Goal: Task Accomplishment & Management: Complete application form

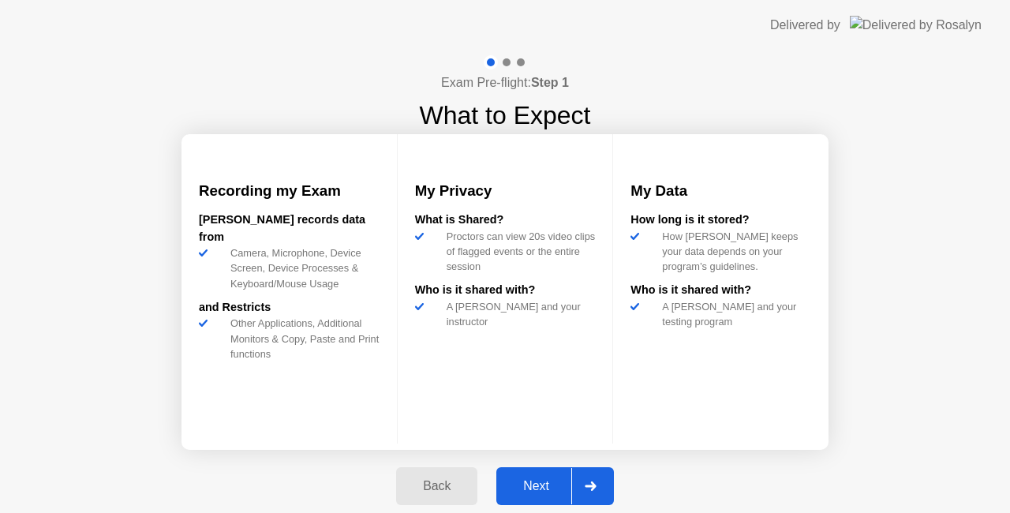
click at [571, 469] on div at bounding box center [590, 486] width 38 height 36
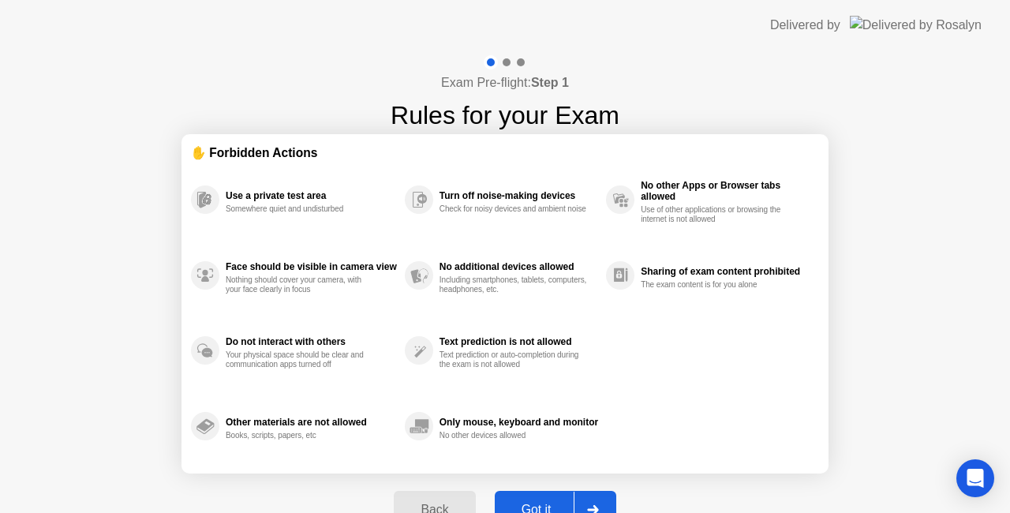
click at [524, 505] on div "Got it" at bounding box center [536, 510] width 74 height 14
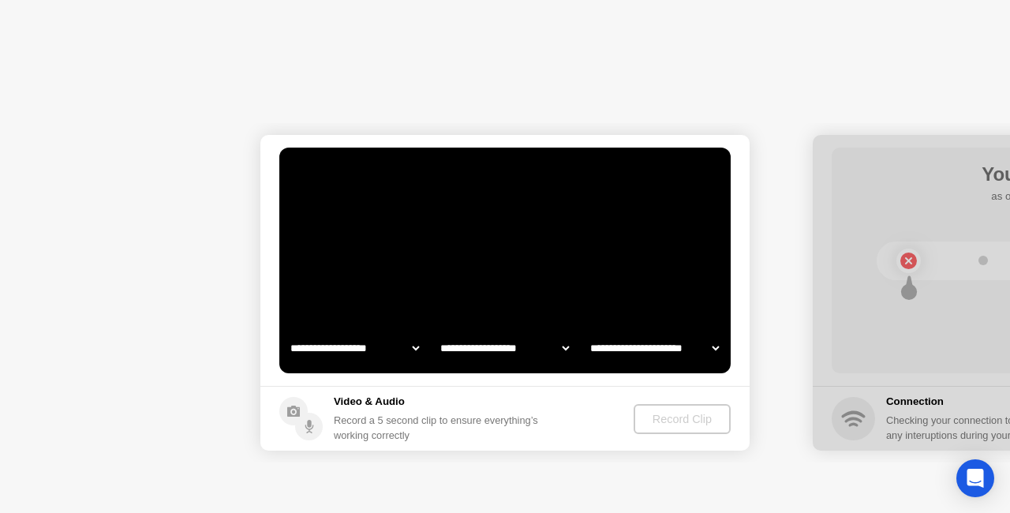
select select "**********"
select select "*******"
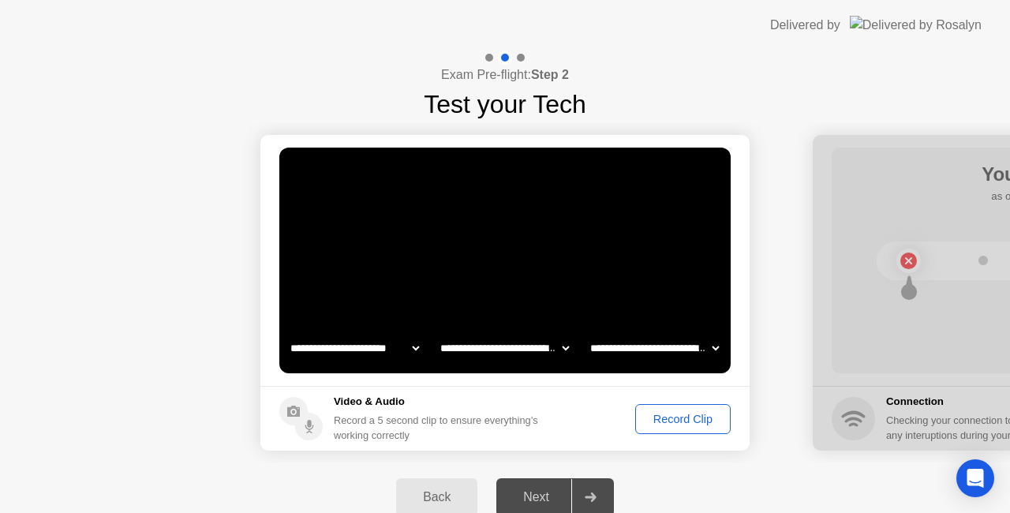
click at [689, 423] on div "Record Clip" at bounding box center [683, 419] width 84 height 13
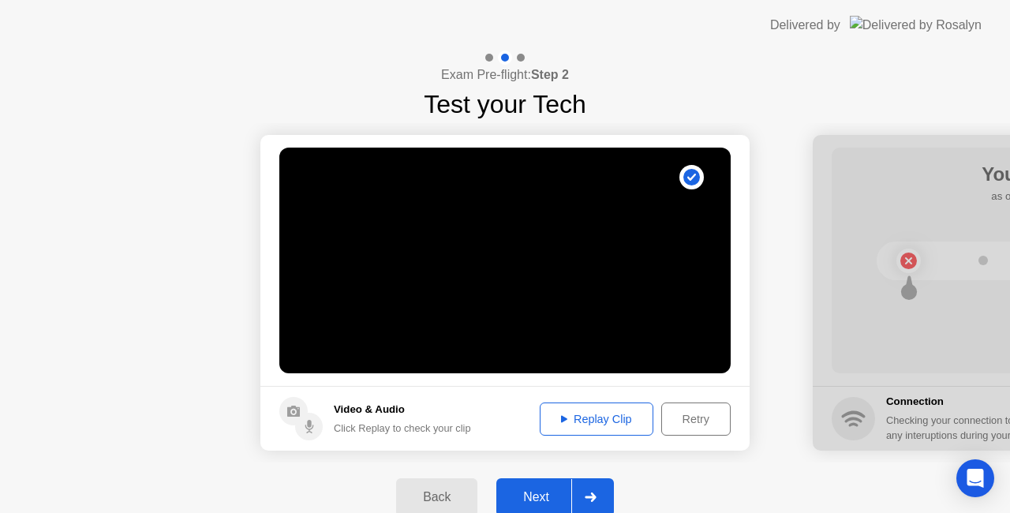
click at [553, 486] on button "Next" at bounding box center [555, 497] width 118 height 38
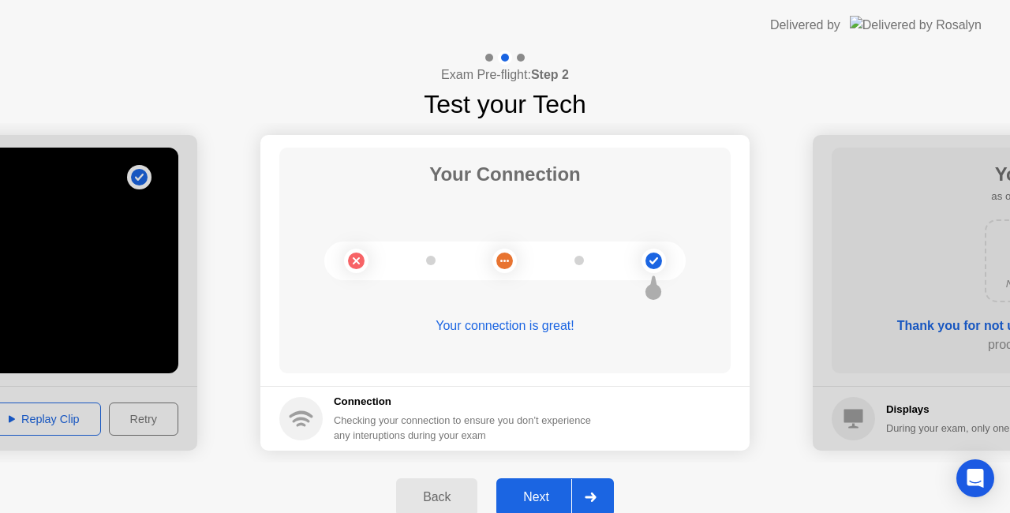
click at [533, 486] on button "Next" at bounding box center [555, 497] width 118 height 38
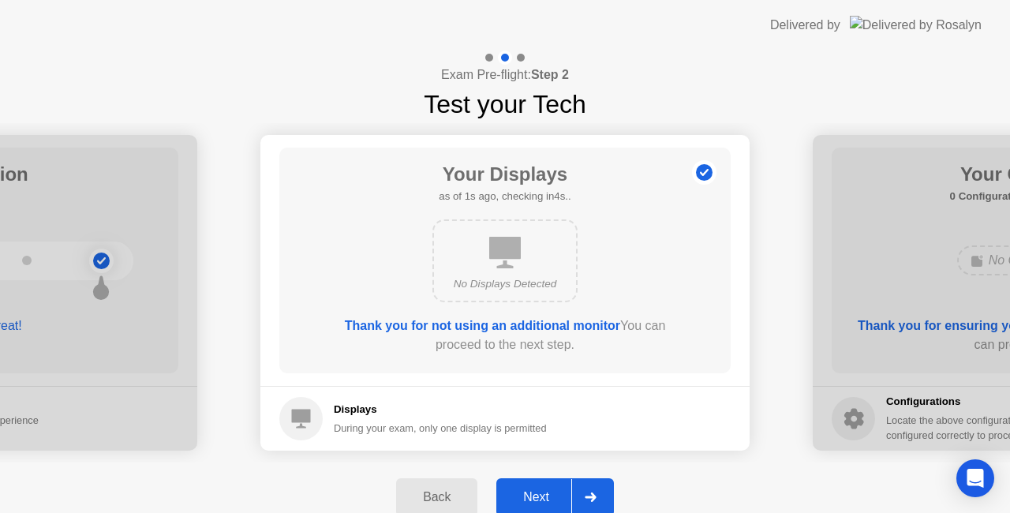
click at [533, 486] on button "Next" at bounding box center [555, 497] width 118 height 38
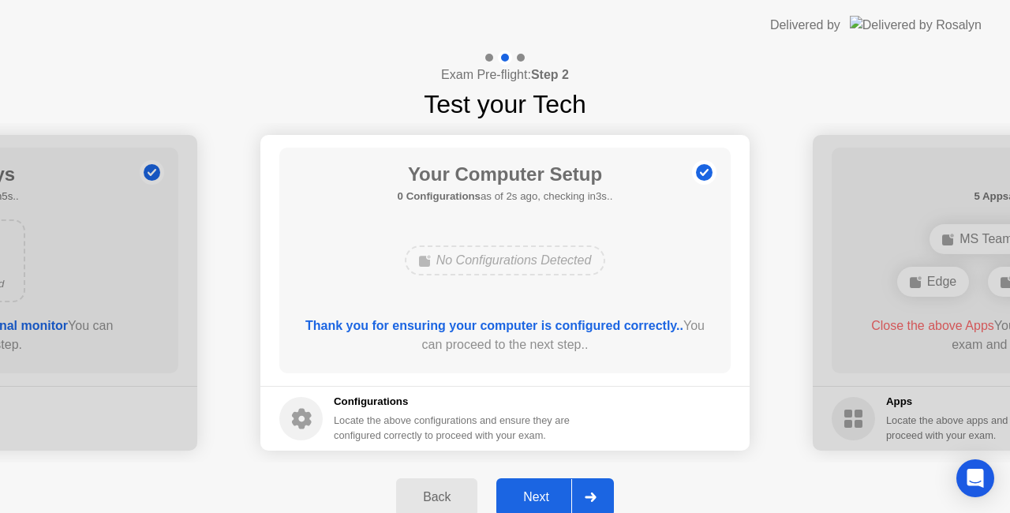
click at [533, 486] on button "Next" at bounding box center [555, 497] width 118 height 38
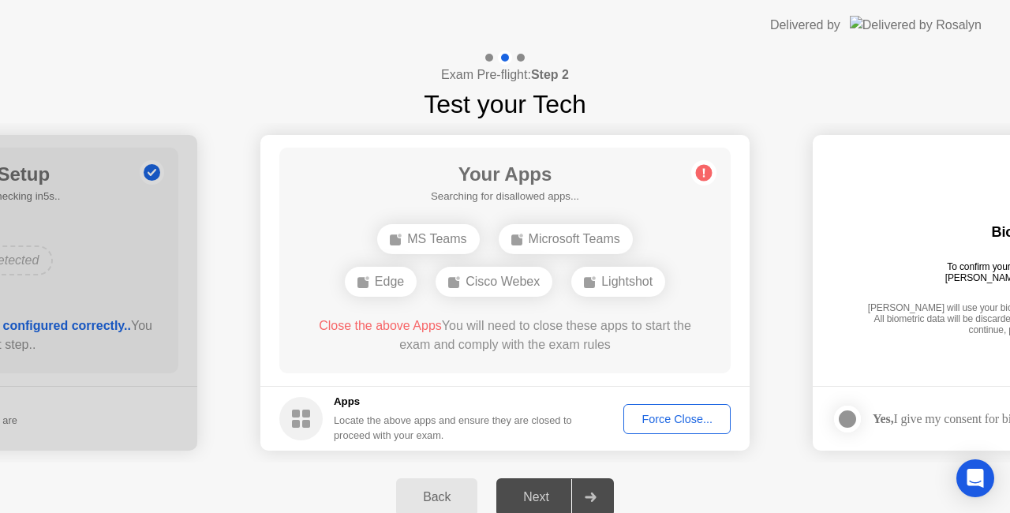
click at [680, 416] on div "Force Close..." at bounding box center [677, 419] width 96 height 13
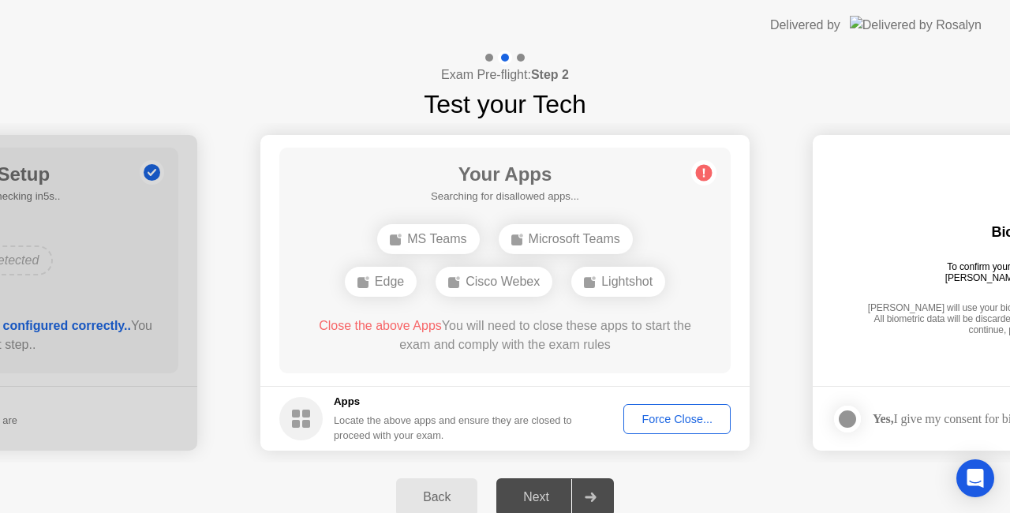
click at [656, 428] on button "Force Close..." at bounding box center [676, 419] width 107 height 30
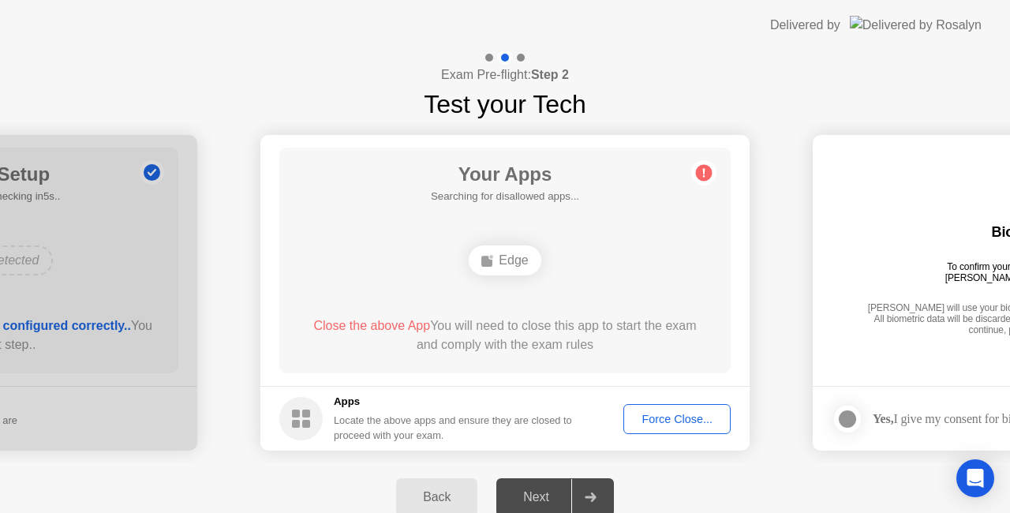
click at [652, 431] on button "Force Close..." at bounding box center [676, 419] width 107 height 30
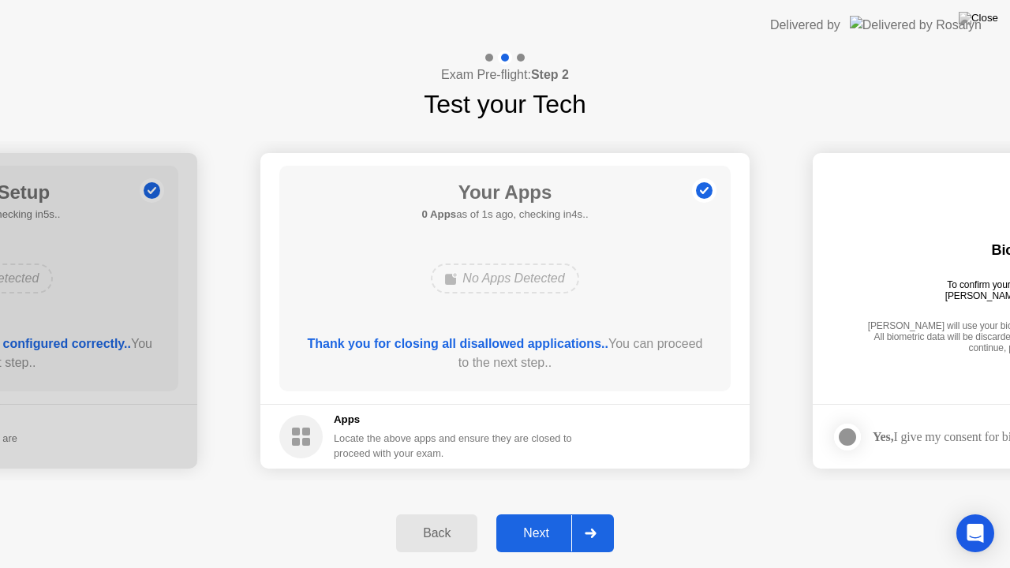
click at [543, 512] on div "Next" at bounding box center [536, 533] width 70 height 14
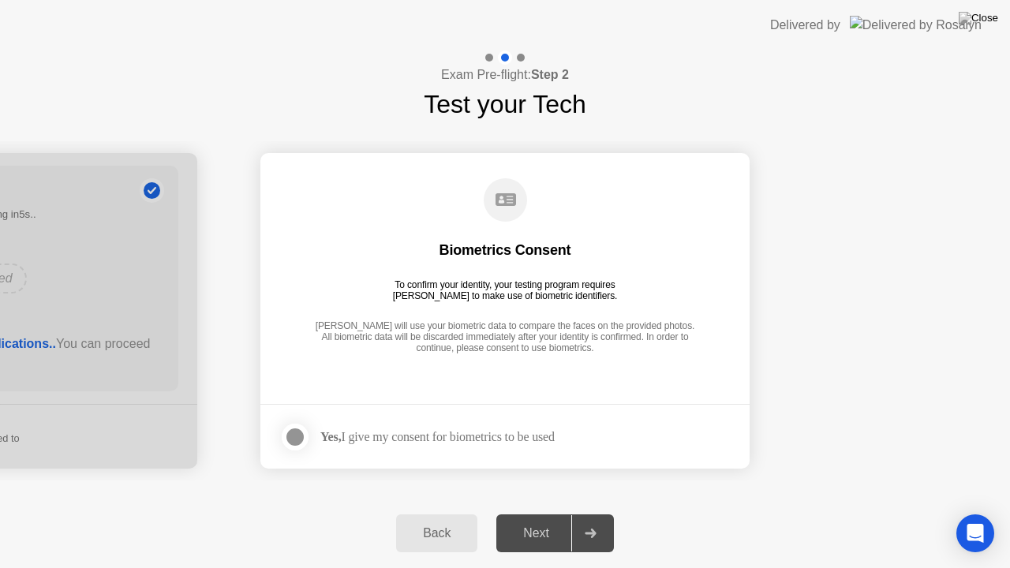
click at [286, 429] on div at bounding box center [295, 437] width 19 height 19
click at [547, 512] on div "Next" at bounding box center [536, 533] width 70 height 14
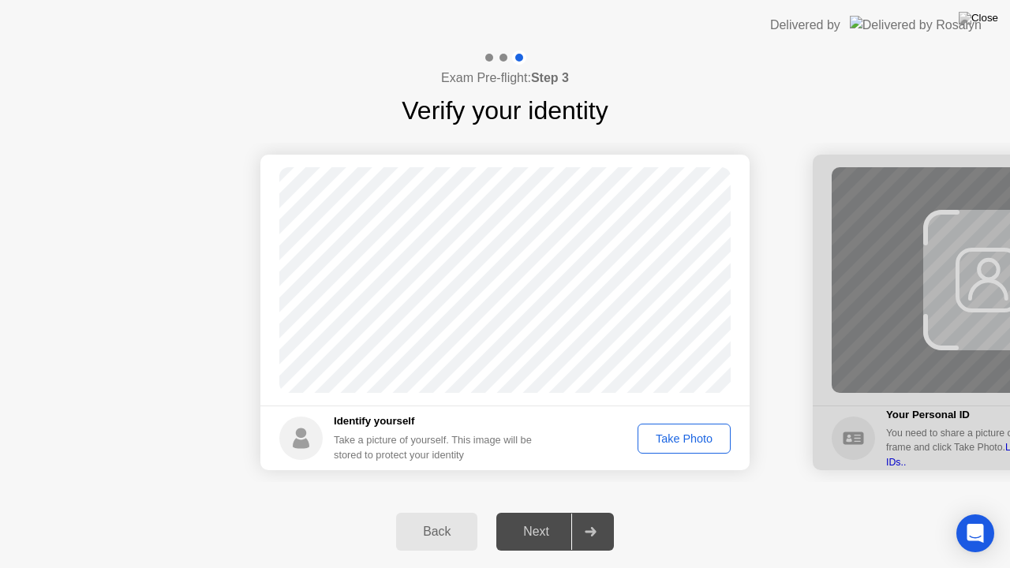
click at [678, 435] on div "Take Photo" at bounding box center [684, 438] width 82 height 13
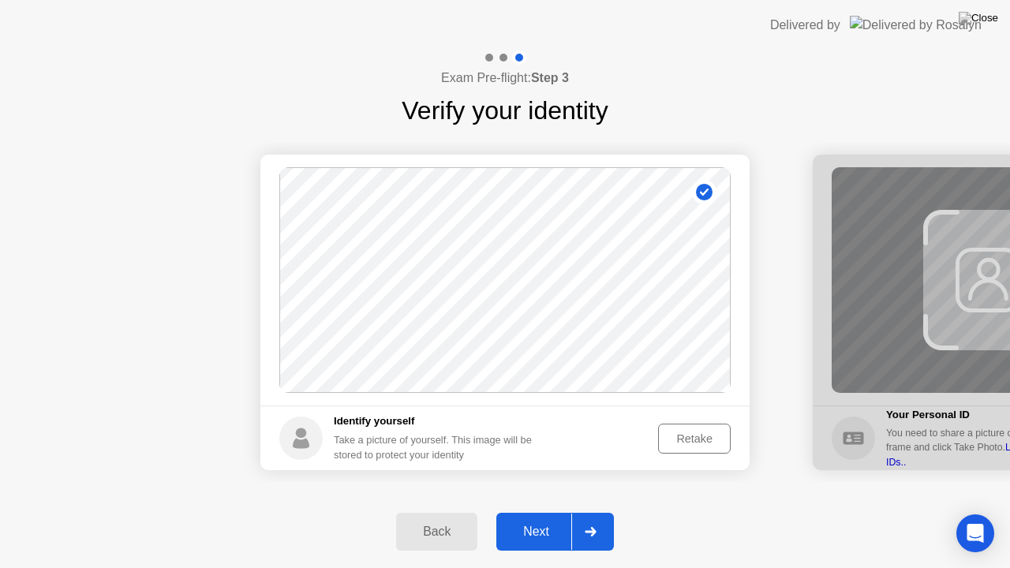
click at [678, 445] on div "Retake" at bounding box center [694, 438] width 62 height 13
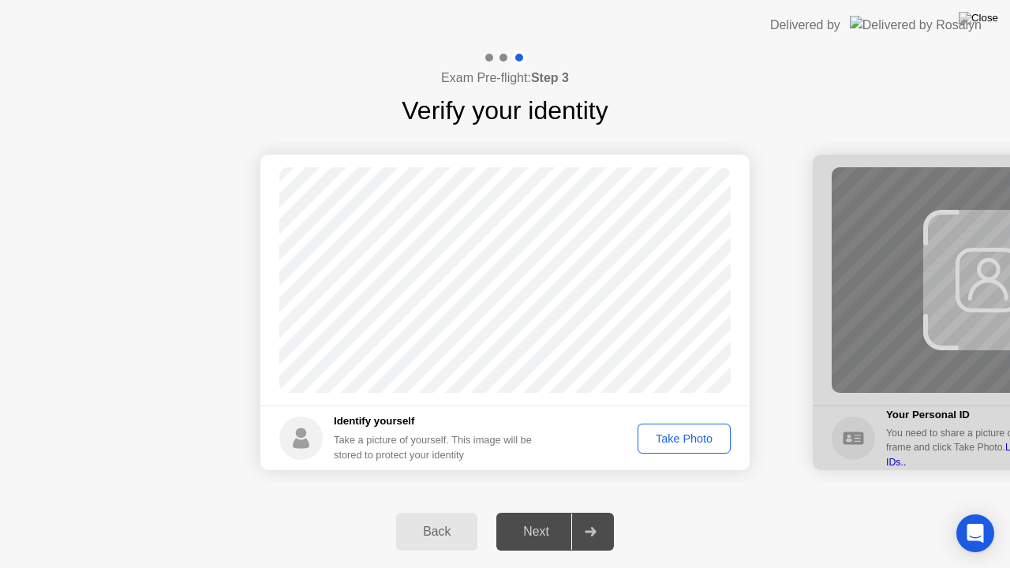
click at [550, 512] on div "Next" at bounding box center [536, 532] width 70 height 14
click at [670, 439] on div "Take Photo" at bounding box center [684, 438] width 82 height 13
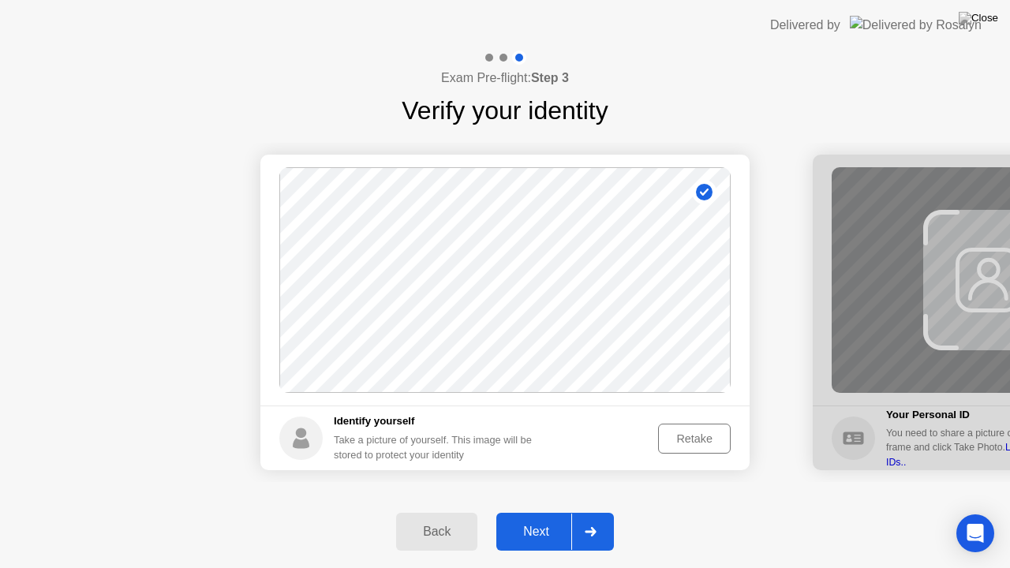
click at [535, 512] on button "Next" at bounding box center [555, 532] width 118 height 38
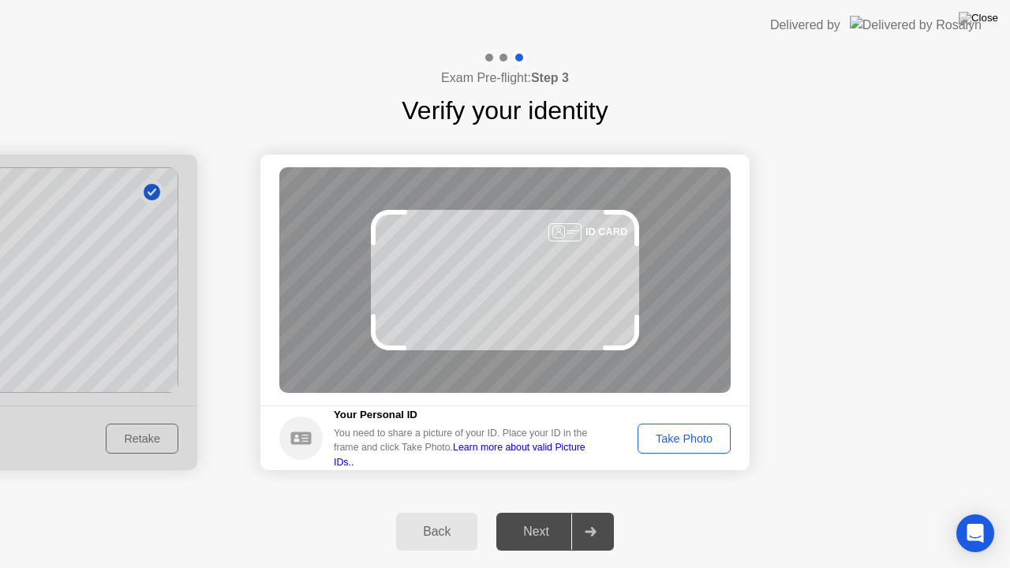
click at [666, 428] on button "Take Photo" at bounding box center [683, 439] width 93 height 30
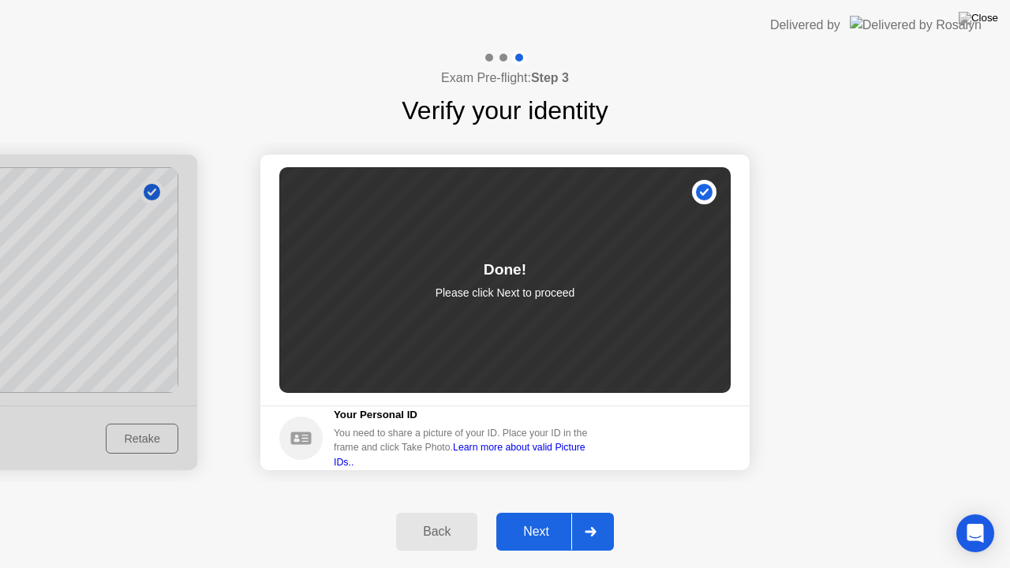
click at [541, 512] on div "Next" at bounding box center [536, 532] width 70 height 14
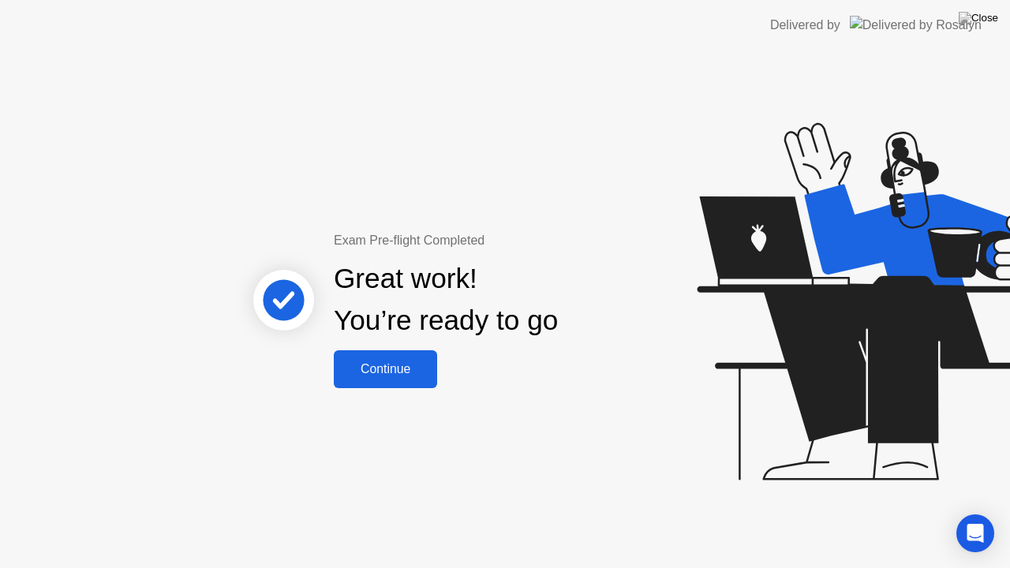
click at [409, 372] on div "Continue" at bounding box center [385, 369] width 94 height 14
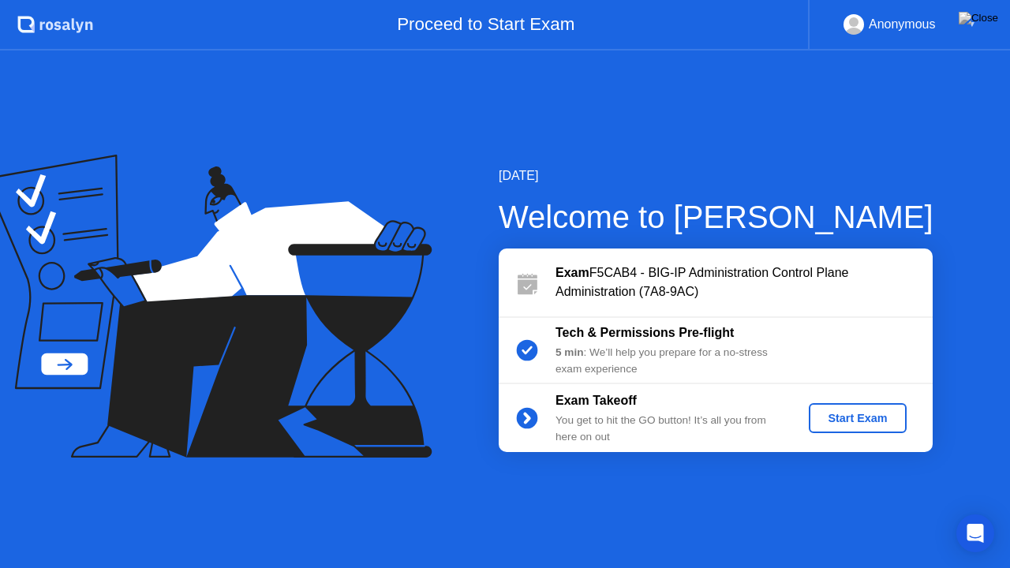
click at [865, 429] on button "Start Exam" at bounding box center [857, 418] width 97 height 30
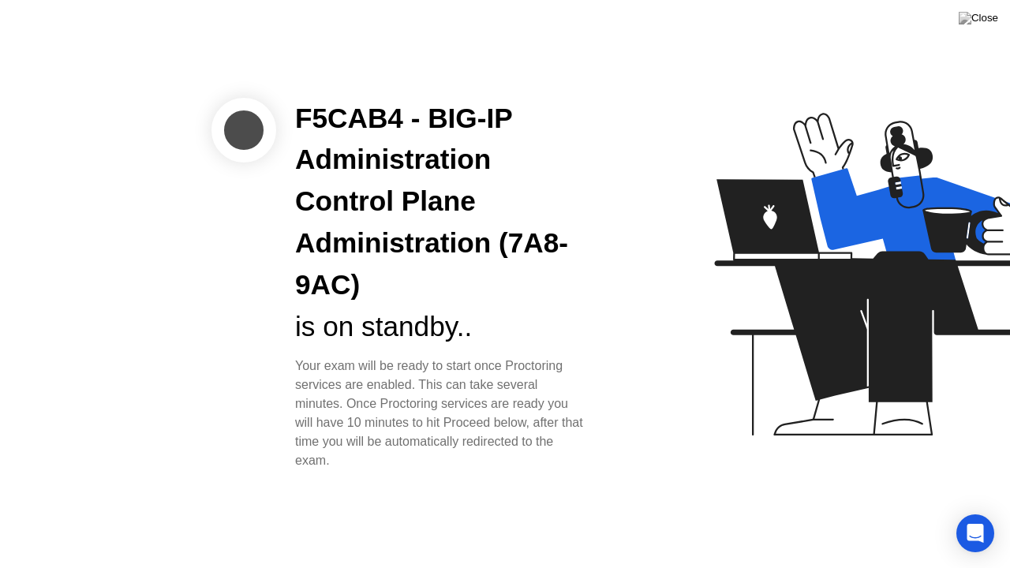
click at [434, 359] on div "Your exam will be ready to start once Proctoring services are enabled. This can…" at bounding box center [441, 414] width 292 height 114
drag, startPoint x: 426, startPoint y: 383, endPoint x: 447, endPoint y: 451, distance: 71.6
click at [447, 451] on div "Your exam will be ready to start once Proctoring services are enabled. This can…" at bounding box center [441, 414] width 292 height 114
drag, startPoint x: 375, startPoint y: 401, endPoint x: 529, endPoint y: 427, distance: 156.0
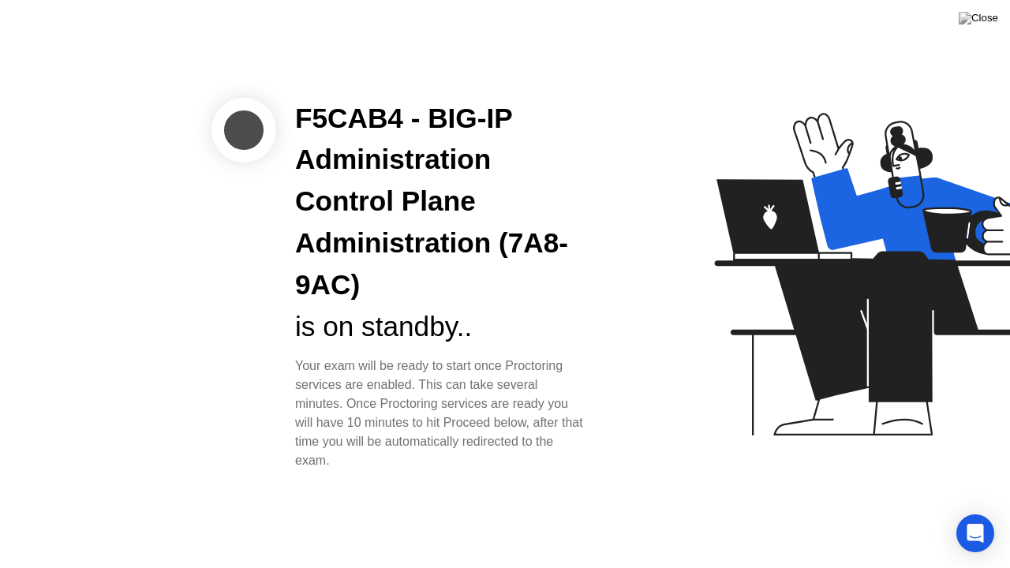
click at [529, 427] on div "Your exam will be ready to start once Proctoring services are enabled. This can…" at bounding box center [441, 414] width 292 height 114
drag, startPoint x: 360, startPoint y: 466, endPoint x: 342, endPoint y: 413, distance: 55.6
click at [342, 413] on div "Your exam will be ready to start once Proctoring services are enabled. This can…" at bounding box center [441, 414] width 292 height 114
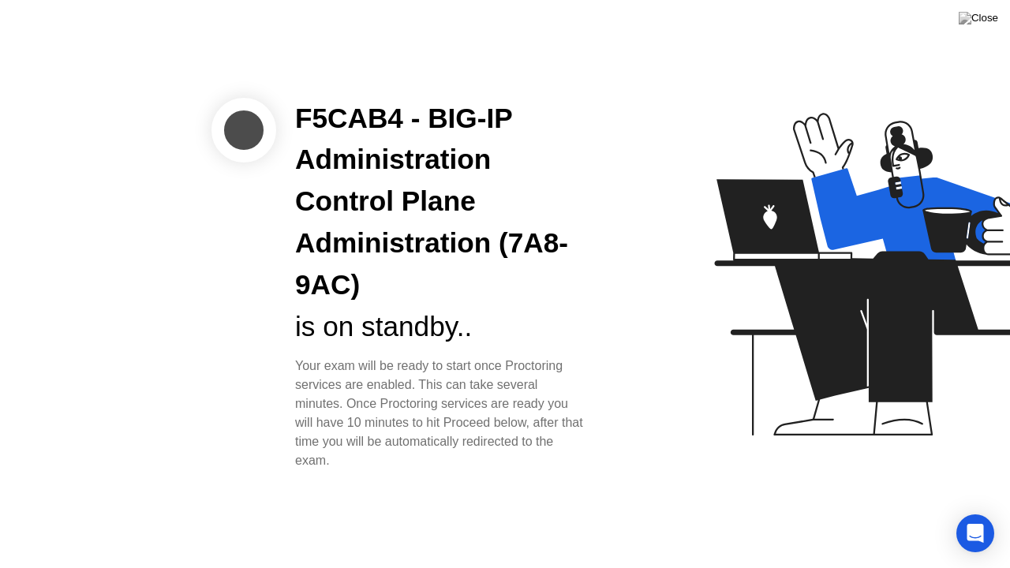
click at [356, 342] on div "is on standby.." at bounding box center [441, 327] width 292 height 42
drag, startPoint x: 294, startPoint y: 368, endPoint x: 480, endPoint y: 484, distance: 219.4
click at [480, 484] on div "F5CAB4 - BIG-IP Administration Control Plane Administration (7A8-9AC) is on sta…" at bounding box center [505, 284] width 1010 height 568
drag, startPoint x: 360, startPoint y: 400, endPoint x: 401, endPoint y: 459, distance: 72.0
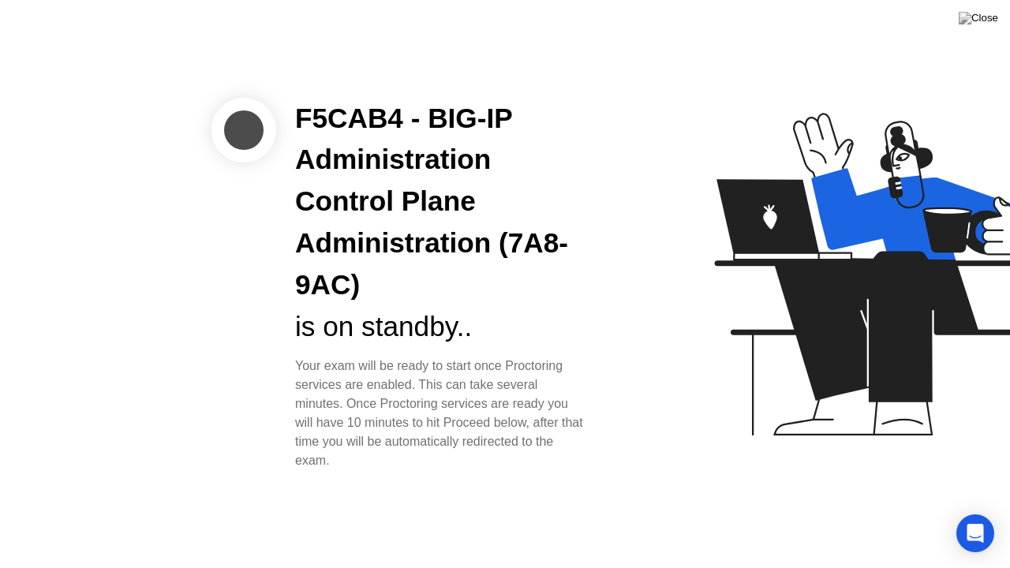
click at [401, 459] on div "Your exam will be ready to start once Proctoring services are enabled. This can…" at bounding box center [441, 414] width 292 height 114
drag, startPoint x: 401, startPoint y: 459, endPoint x: 339, endPoint y: 406, distance: 81.6
click at [339, 406] on div "Your exam will be ready to start once Proctoring services are enabled. This can…" at bounding box center [441, 414] width 292 height 114
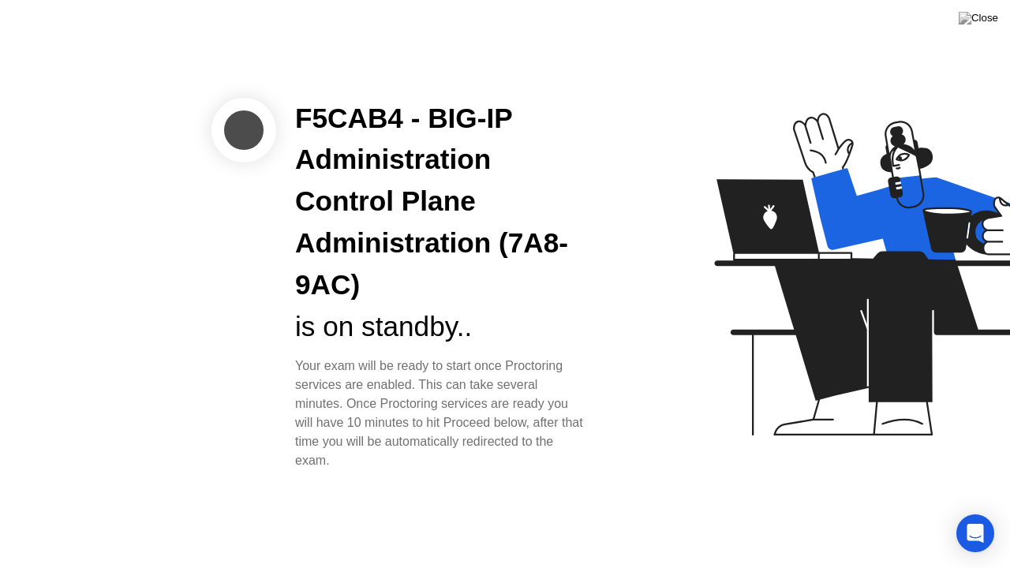
drag, startPoint x: 352, startPoint y: 410, endPoint x: 427, endPoint y: 484, distance: 105.4
click at [427, 484] on div "F5CAB4 - BIG-IP Administration Control Plane Administration (7A8-9AC) is on sta…" at bounding box center [505, 284] width 1010 height 568
click at [971, 512] on icon "Open Intercom Messenger" at bounding box center [975, 533] width 18 height 21
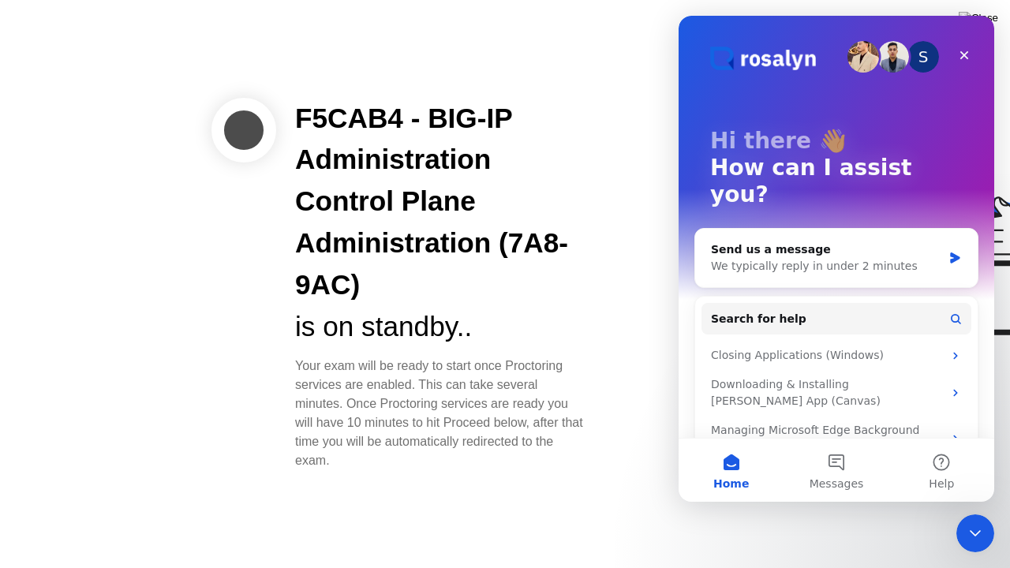
scroll to position [56, 0]
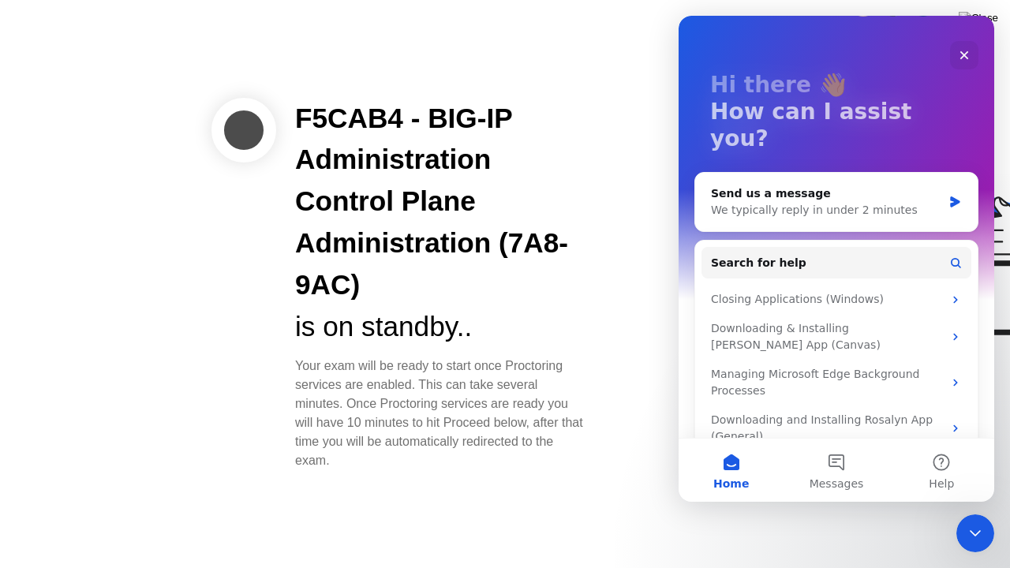
drag, startPoint x: 992, startPoint y: 266, endPoint x: 1676, endPoint y: 374, distance: 692.5
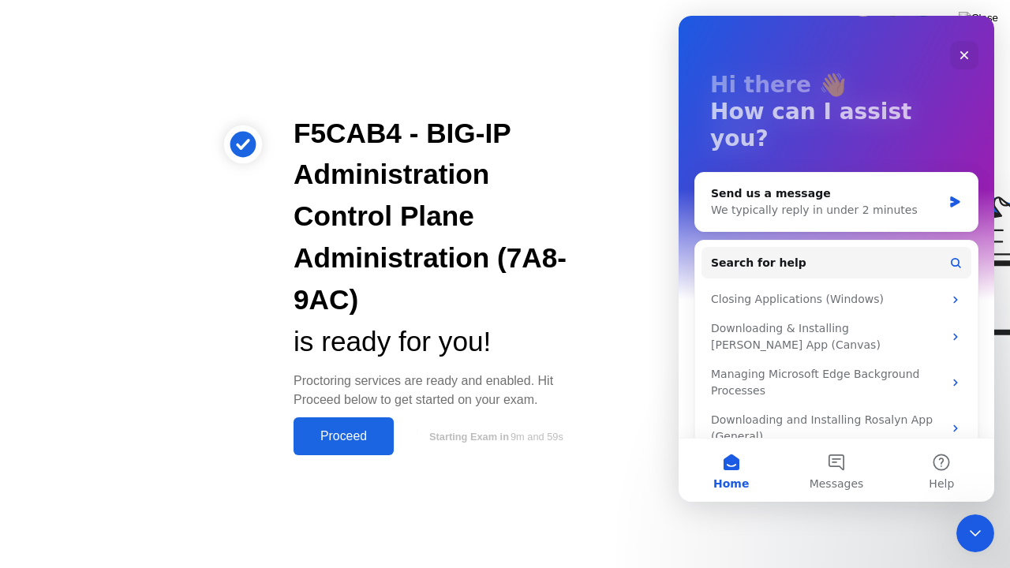
click at [349, 424] on button "Proceed" at bounding box center [343, 436] width 100 height 38
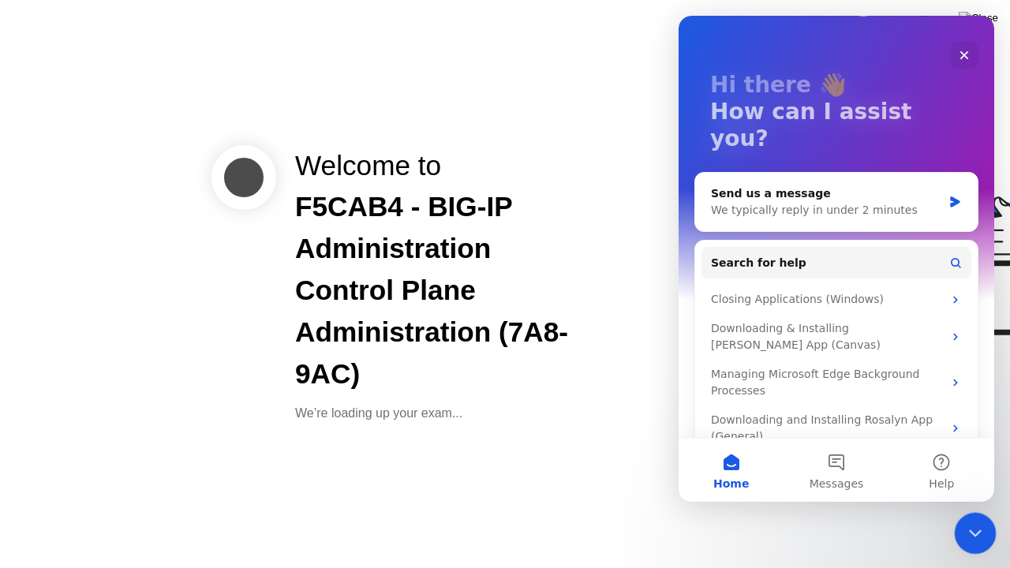
click at [966, 512] on div "Close Intercom Messenger" at bounding box center [973, 531] width 38 height 38
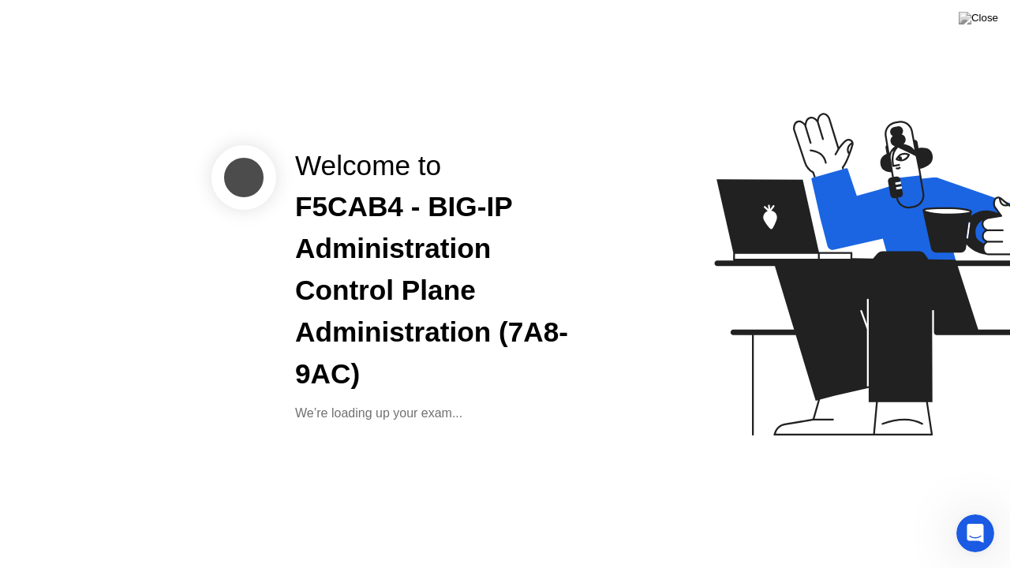
scroll to position [0, 0]
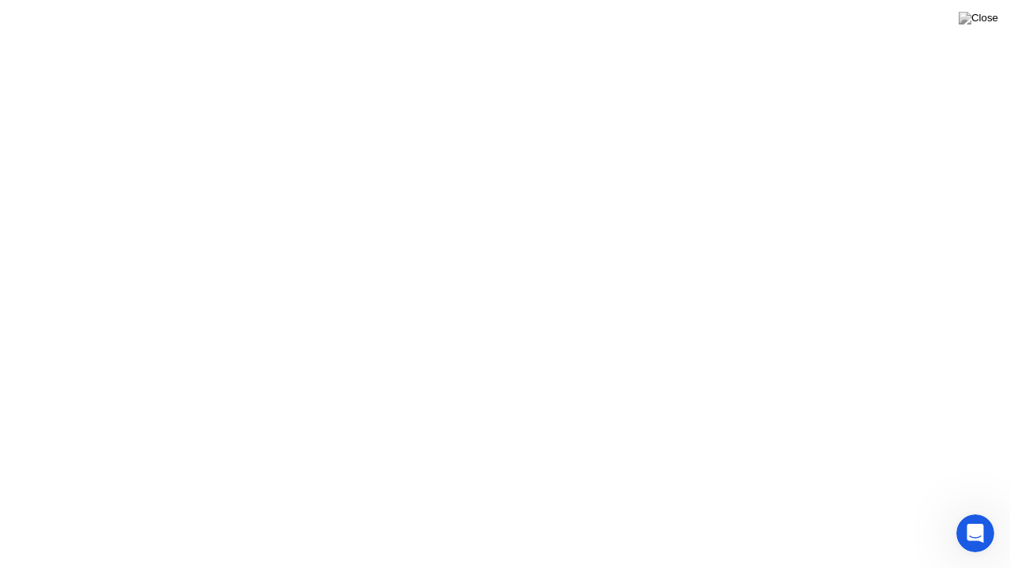
drag, startPoint x: 323, startPoint y: 320, endPoint x: 607, endPoint y: 338, distance: 285.4
click div "We are unable to connect to one of the following: your camera, screen share or …"
click div
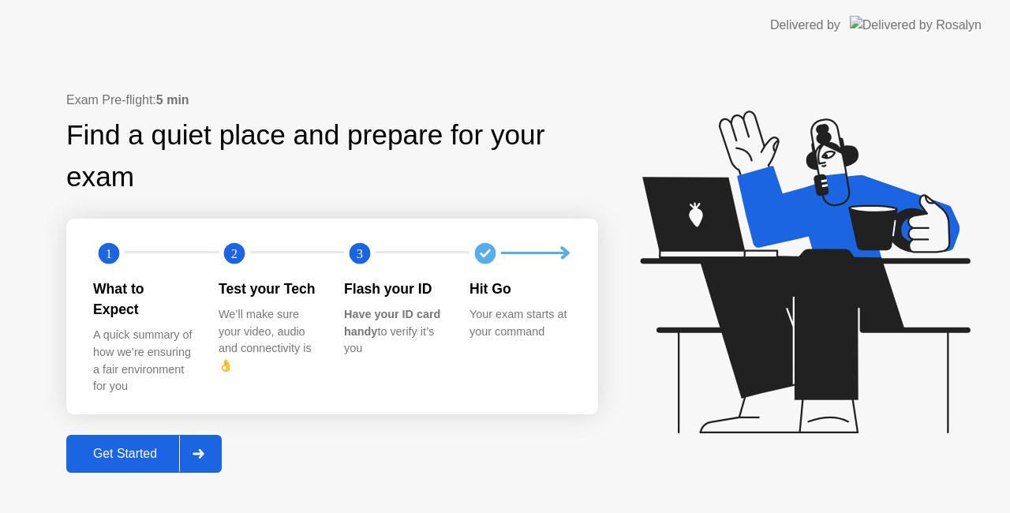
click at [133, 447] on div "Get Started" at bounding box center [125, 454] width 108 height 14
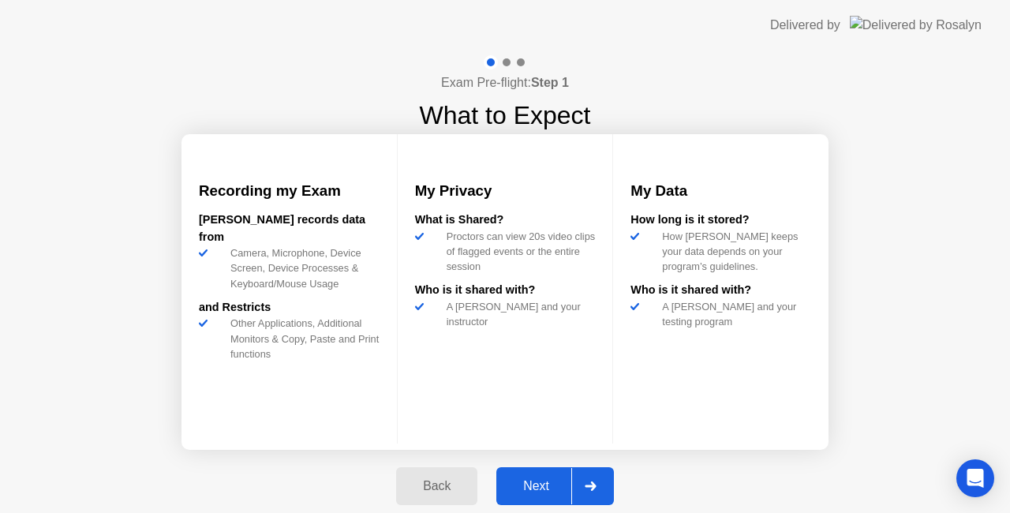
click at [533, 479] on div "Next" at bounding box center [536, 486] width 70 height 14
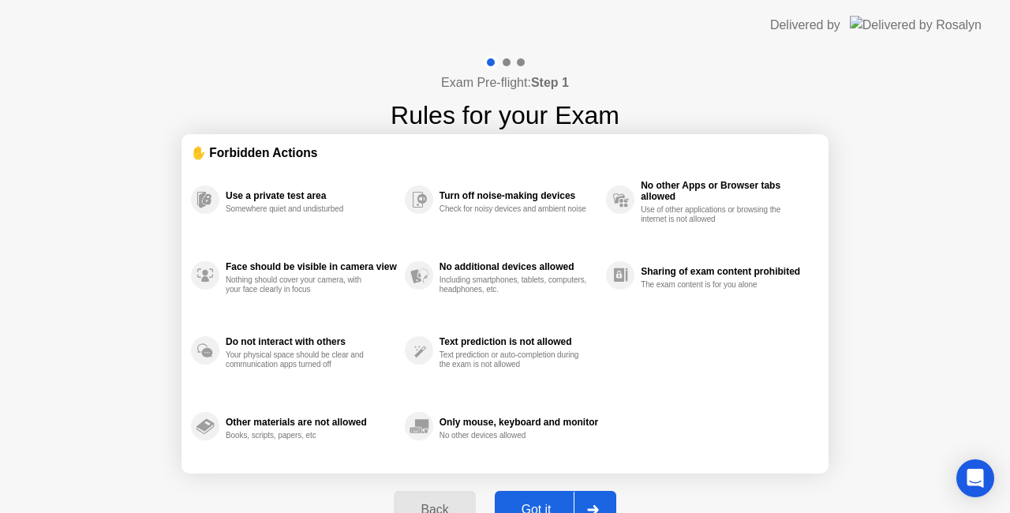
click at [533, 477] on div "Back Got it" at bounding box center [504, 509] width 241 height 73
click at [538, 506] on div "Got it" at bounding box center [536, 510] width 74 height 14
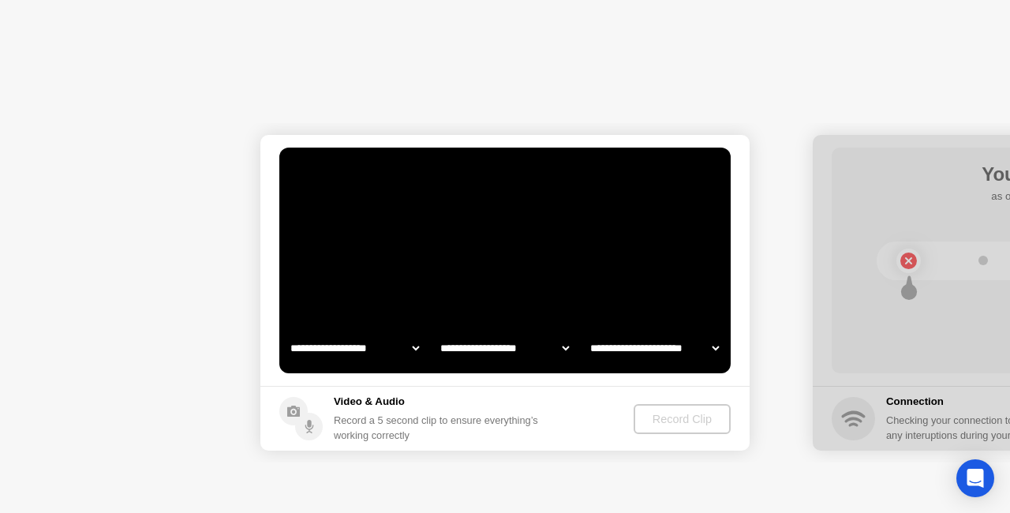
select select "**********"
select select "*******"
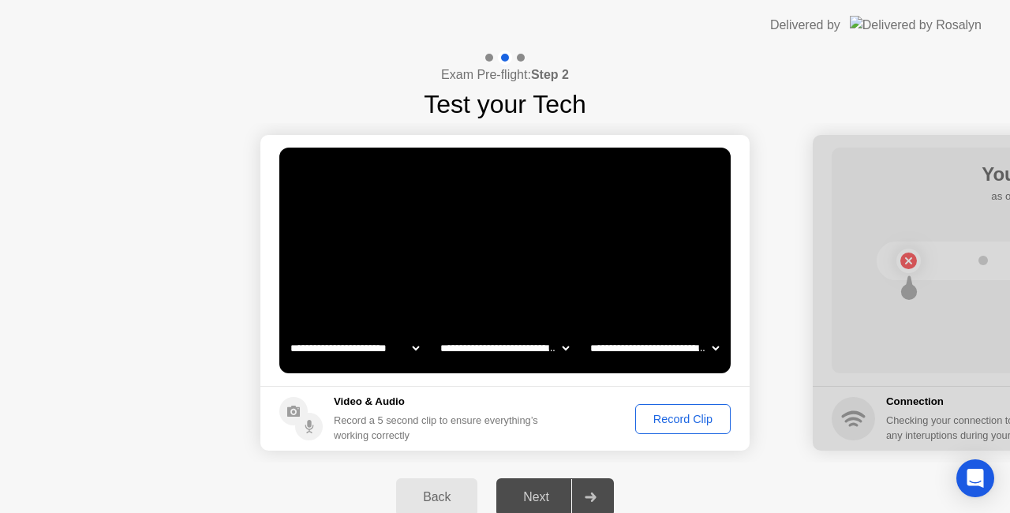
click at [701, 418] on div "Record Clip" at bounding box center [683, 419] width 84 height 13
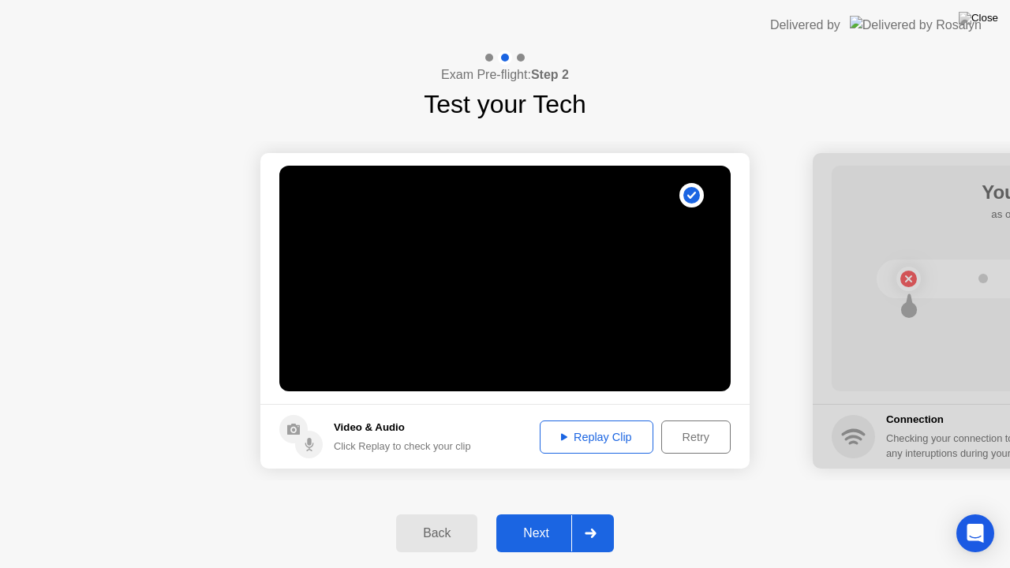
click at [555, 512] on button "Next" at bounding box center [555, 533] width 118 height 38
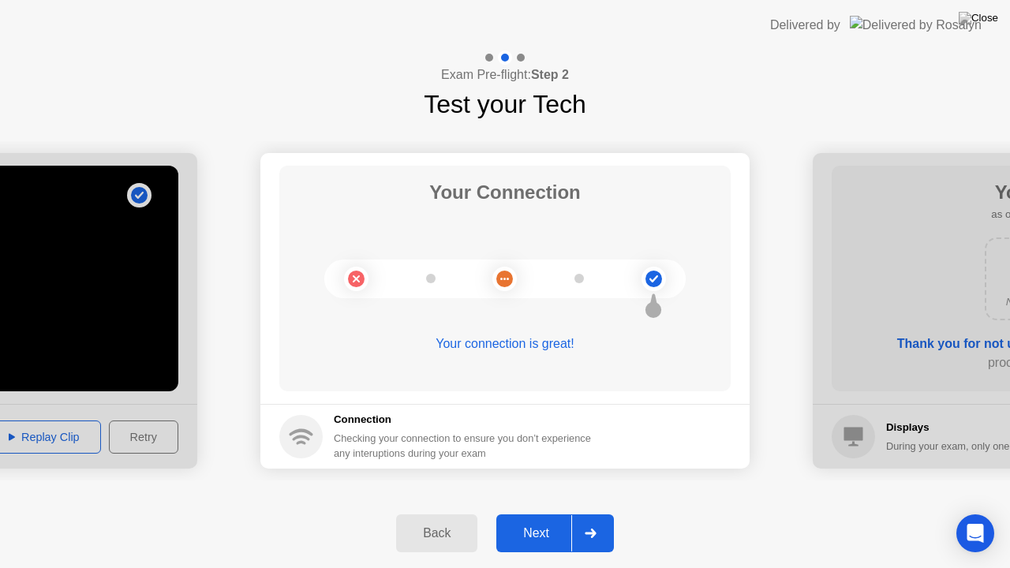
click at [545, 512] on button "Next" at bounding box center [555, 533] width 118 height 38
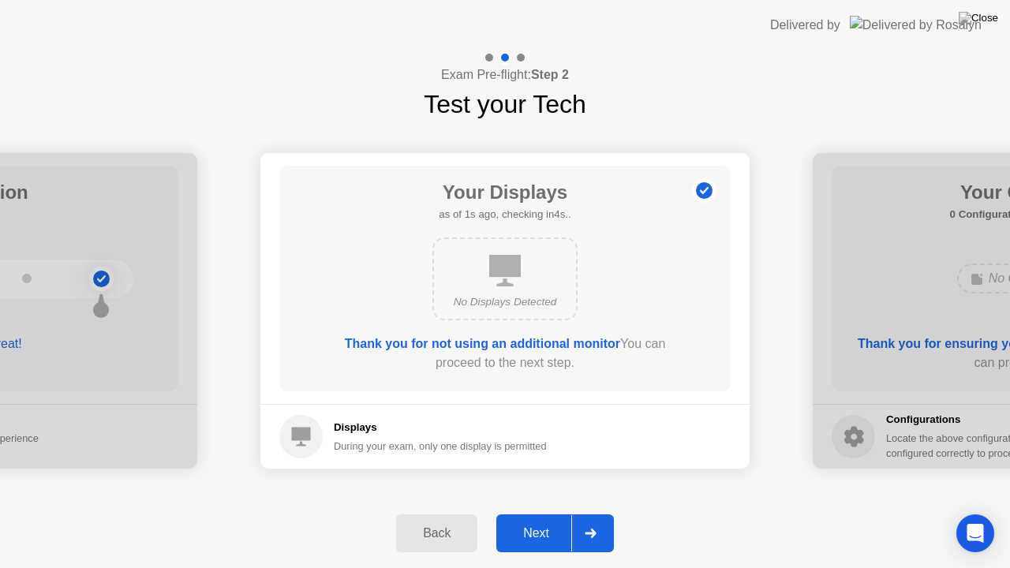
click at [545, 512] on button "Next" at bounding box center [555, 533] width 118 height 38
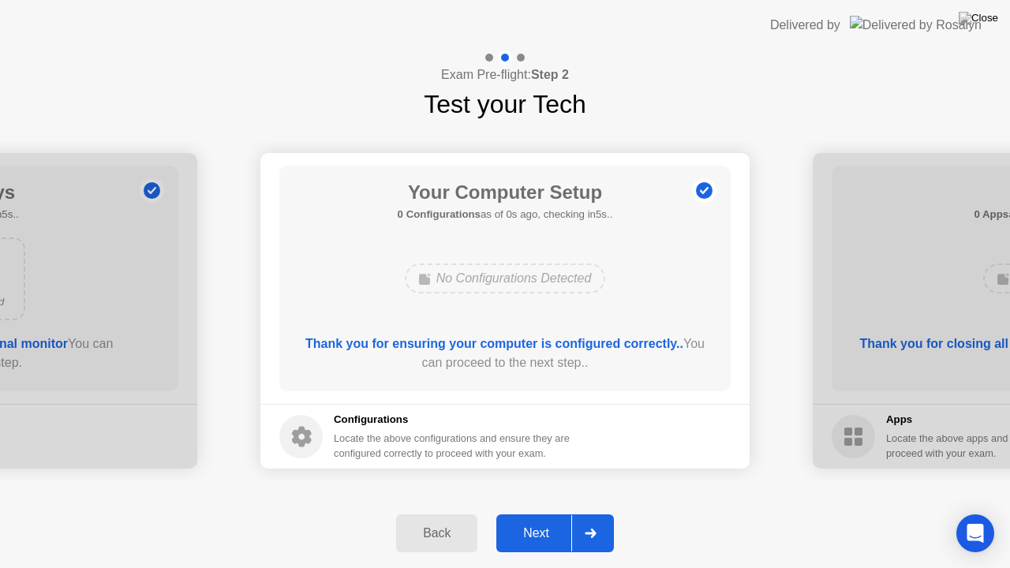
click at [545, 512] on button "Next" at bounding box center [555, 533] width 118 height 38
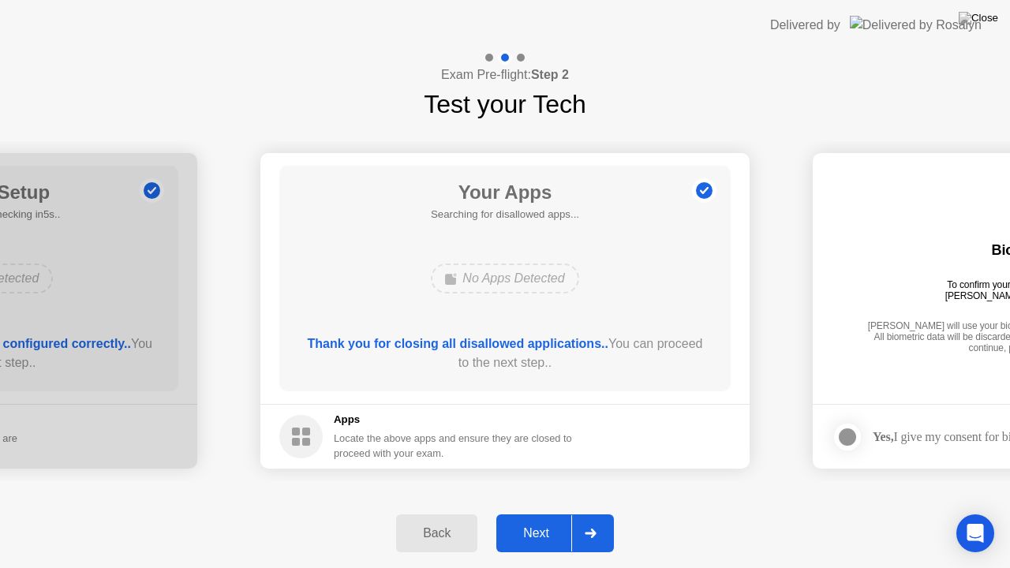
click at [545, 512] on button "Next" at bounding box center [555, 533] width 118 height 38
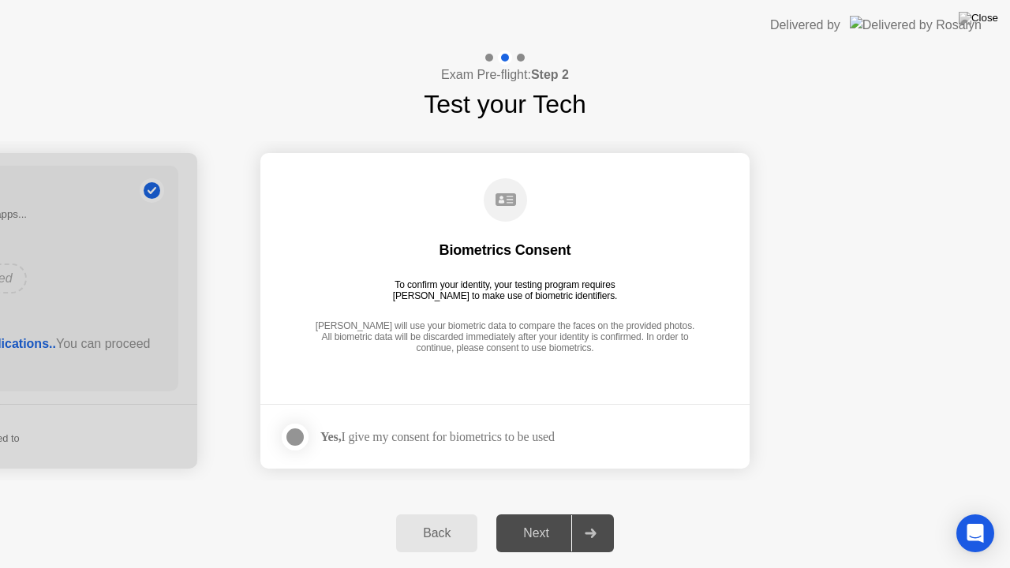
click at [459, 432] on div "Yes, I give my consent for biometrics to be used" at bounding box center [437, 436] width 234 height 15
click at [386, 435] on div "Yes, I give my consent for biometrics to be used" at bounding box center [437, 436] width 234 height 15
click at [298, 435] on div at bounding box center [295, 437] width 19 height 19
click at [563, 512] on div "Next" at bounding box center [536, 533] width 70 height 14
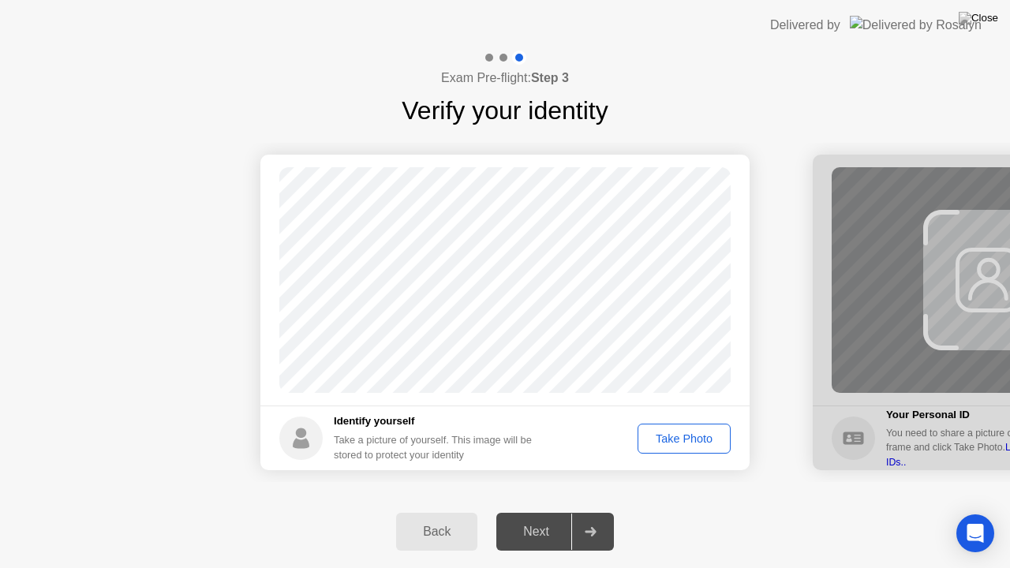
click at [675, 441] on div "Take Photo" at bounding box center [684, 438] width 82 height 13
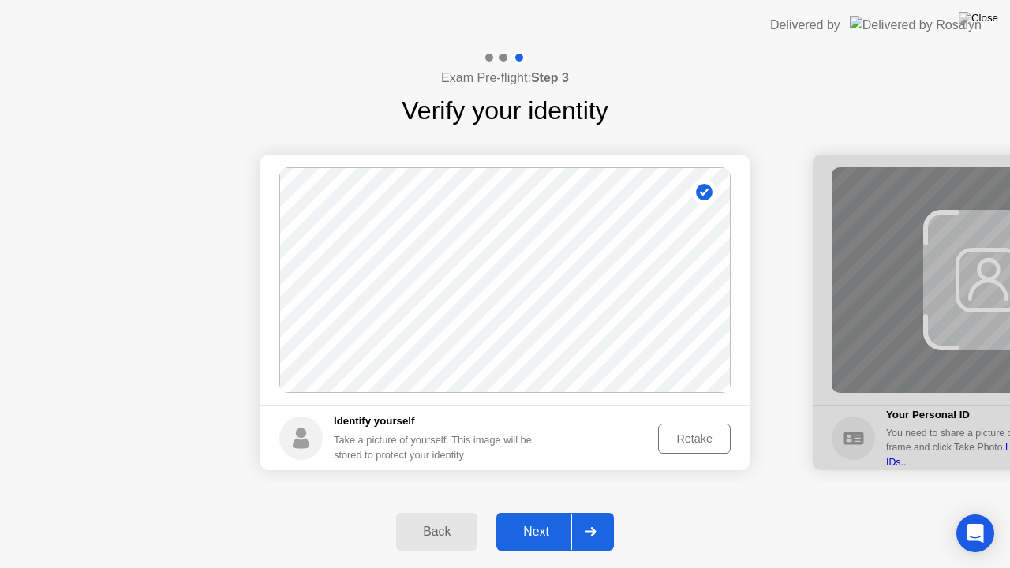
click at [514, 512] on div "Back Next" at bounding box center [505, 531] width 1010 height 73
click at [541, 512] on div "Next" at bounding box center [536, 532] width 70 height 14
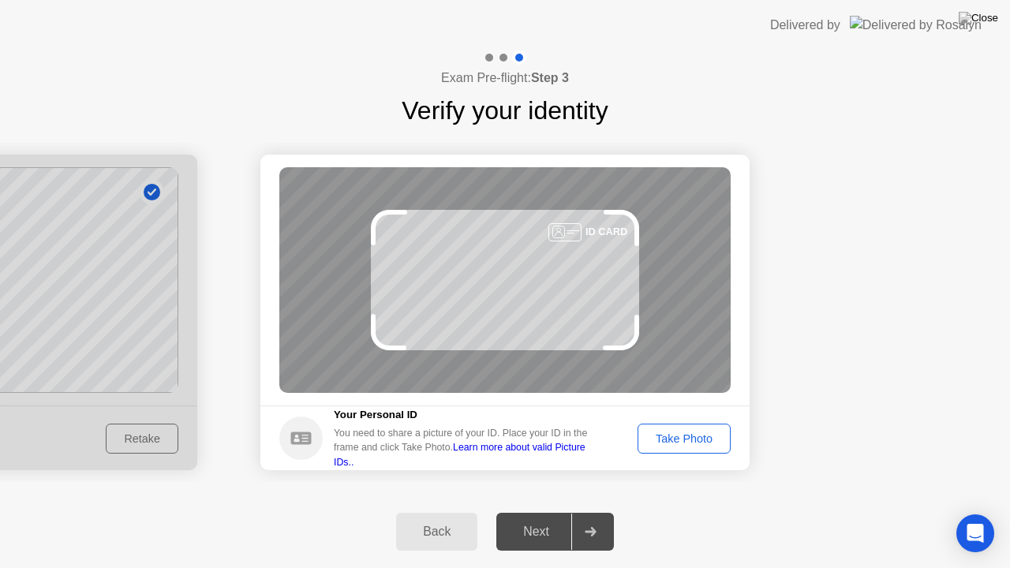
click at [716, 424] on button "Take Photo" at bounding box center [683, 439] width 93 height 30
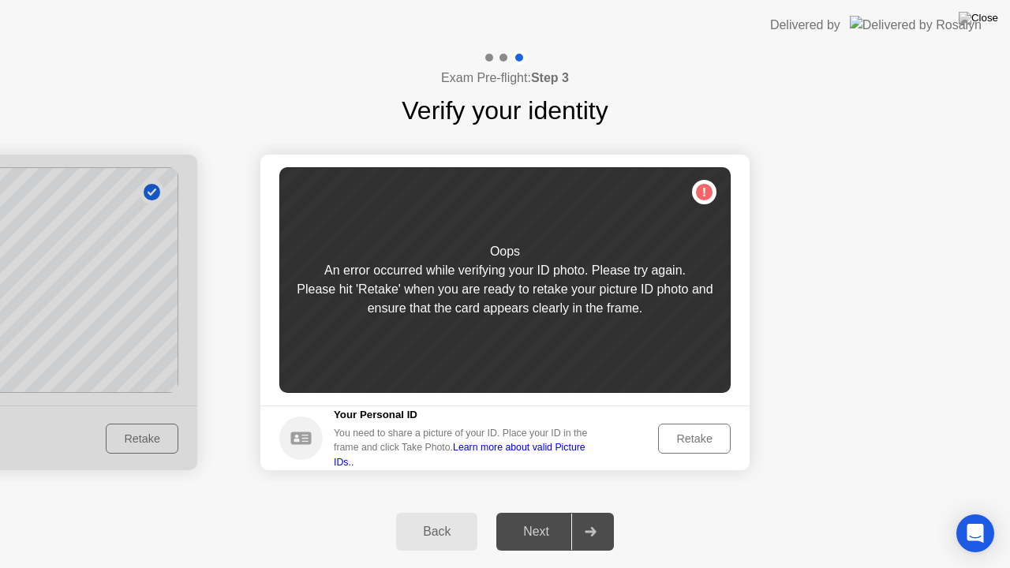
click at [706, 443] on div "Retake" at bounding box center [694, 438] width 62 height 13
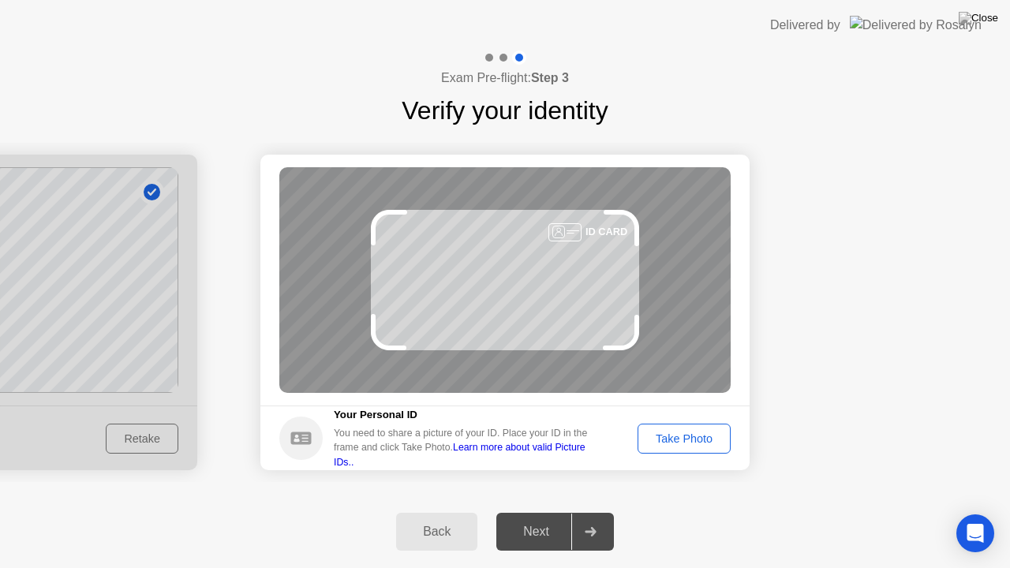
click at [706, 443] on div "Take Photo" at bounding box center [684, 438] width 82 height 13
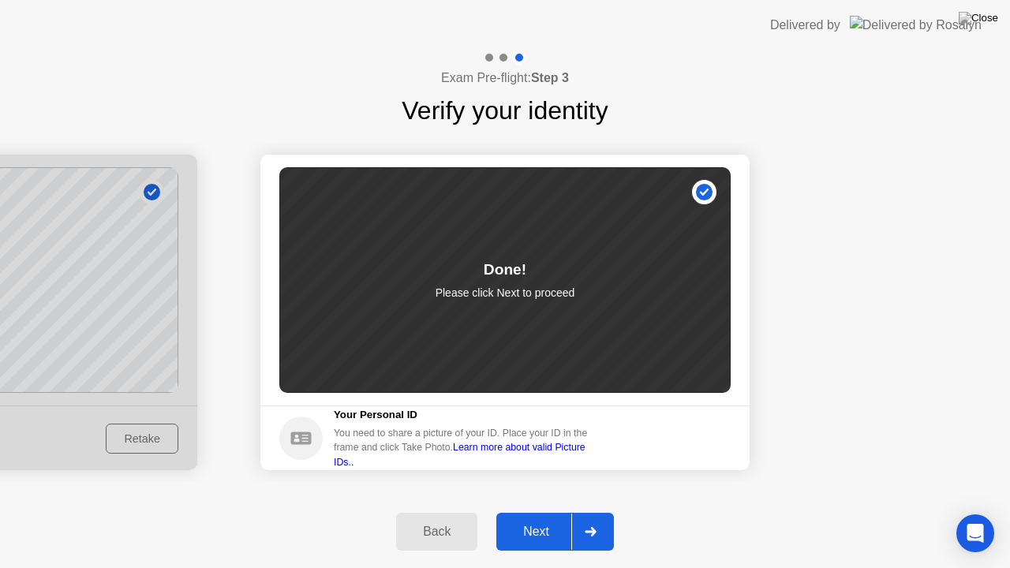
click at [553, 512] on div "Next" at bounding box center [536, 532] width 70 height 14
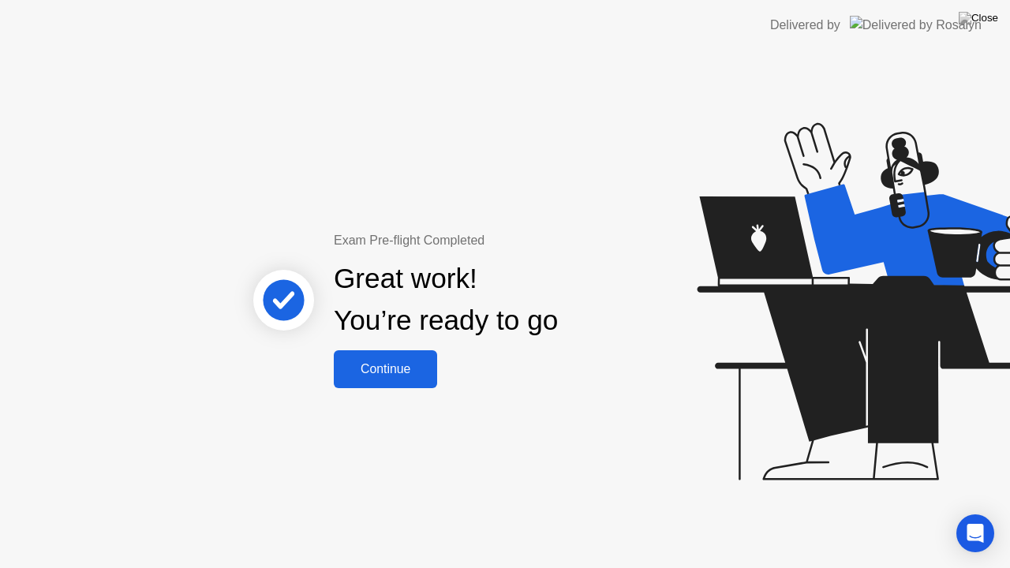
click at [399, 357] on button "Continue" at bounding box center [385, 369] width 103 height 38
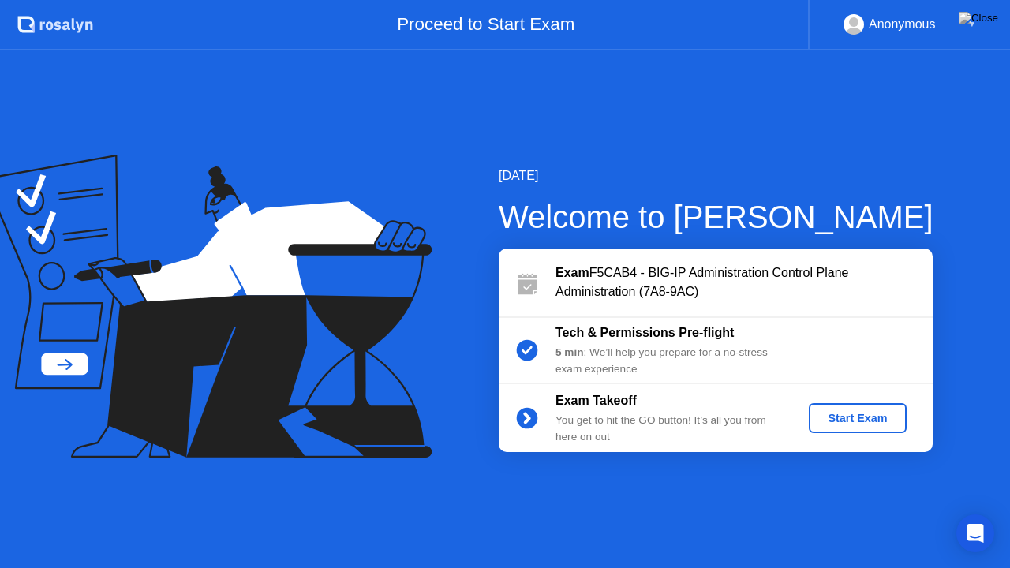
click at [869, 412] on div "Start Exam" at bounding box center [857, 418] width 84 height 13
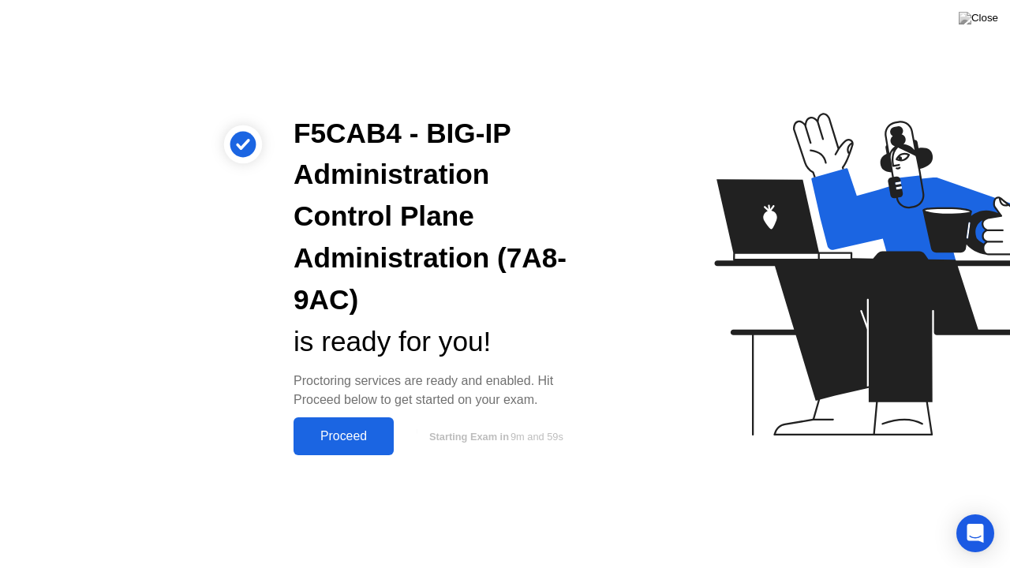
click at [360, 435] on div "Proceed" at bounding box center [343, 436] width 91 height 14
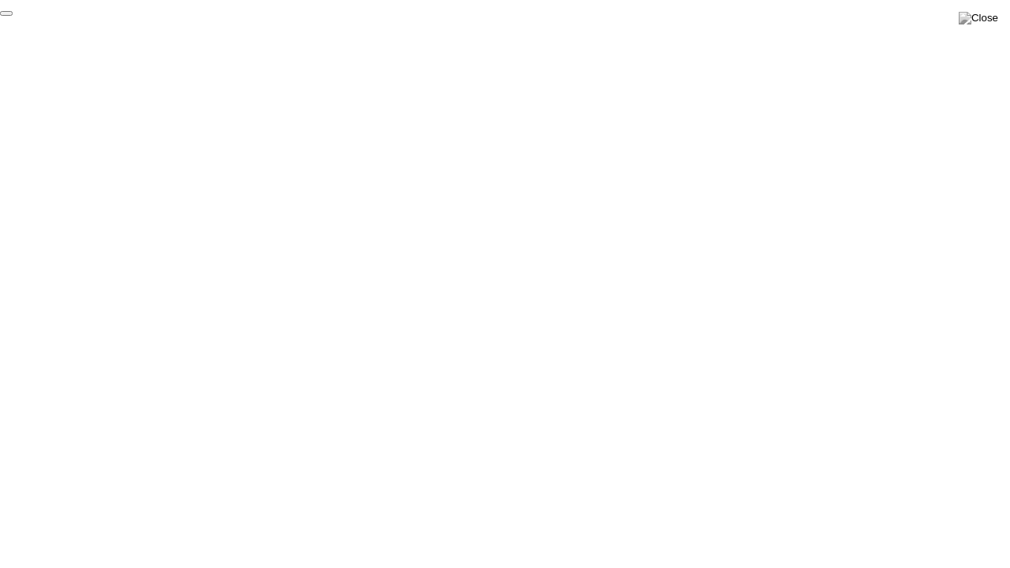
click div "End Proctoring Session"
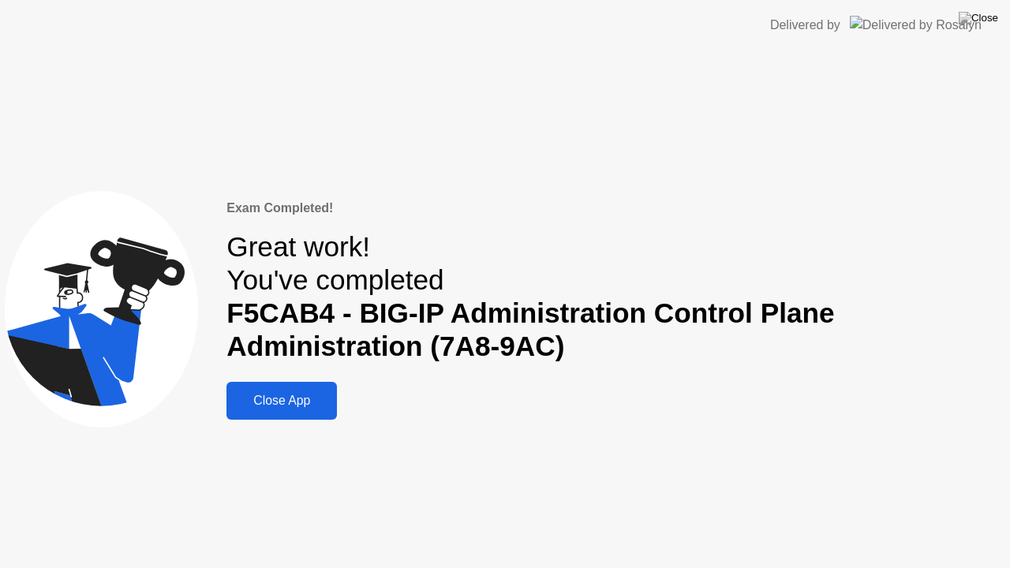
click at [326, 388] on button "Close App" at bounding box center [281, 401] width 110 height 38
